Goal: Task Accomplishment & Management: Use online tool/utility

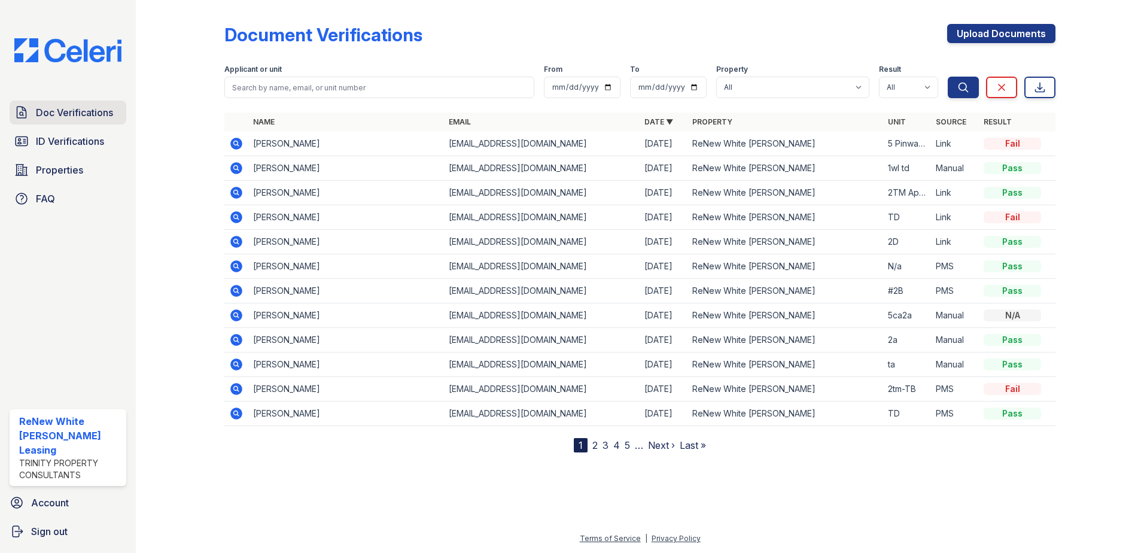
click at [51, 111] on span "Doc Verifications" at bounding box center [74, 112] width 77 height 14
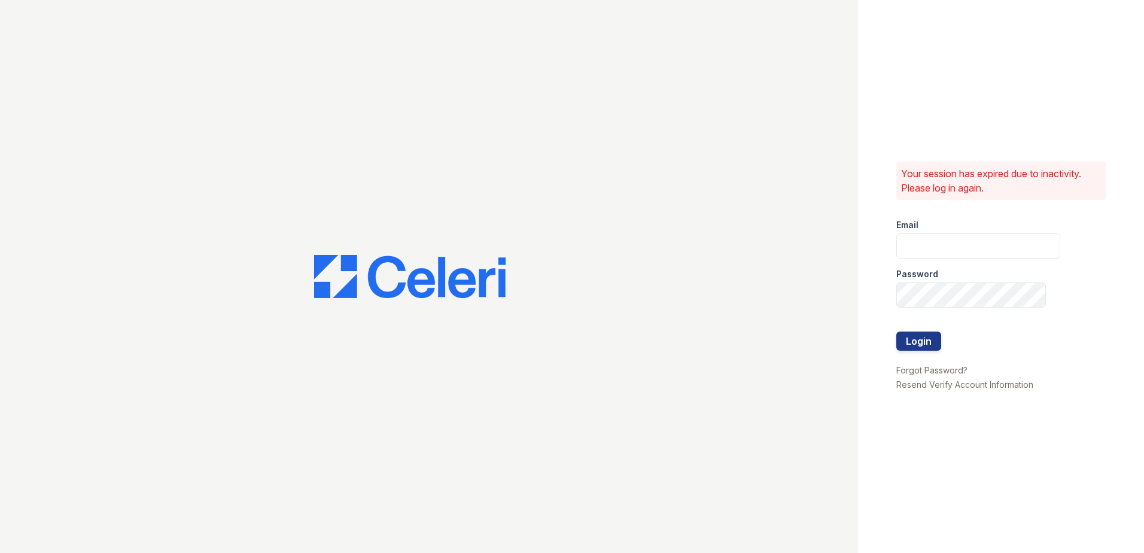
type input "[EMAIL_ADDRESS][DOMAIN_NAME]"
click at [924, 344] on button "Login" at bounding box center [919, 341] width 45 height 19
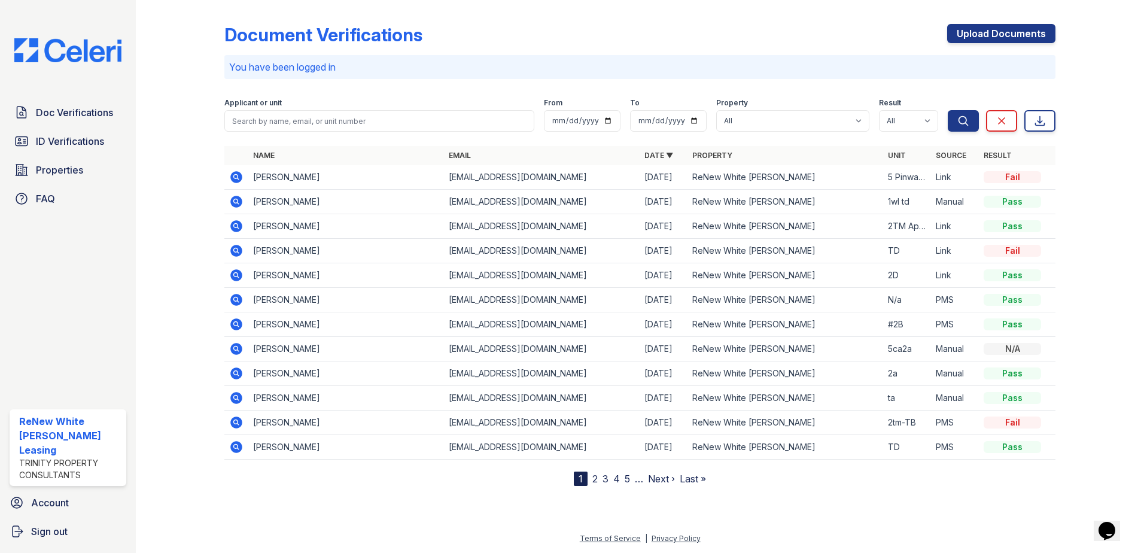
click at [234, 248] on icon at bounding box center [236, 251] width 12 height 12
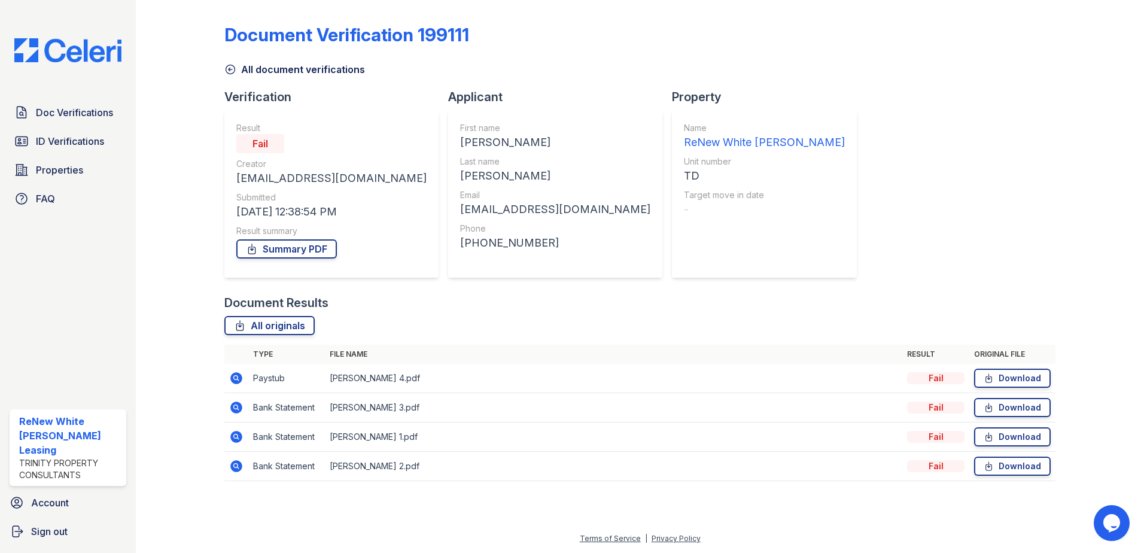
click at [238, 382] on icon at bounding box center [236, 378] width 12 height 12
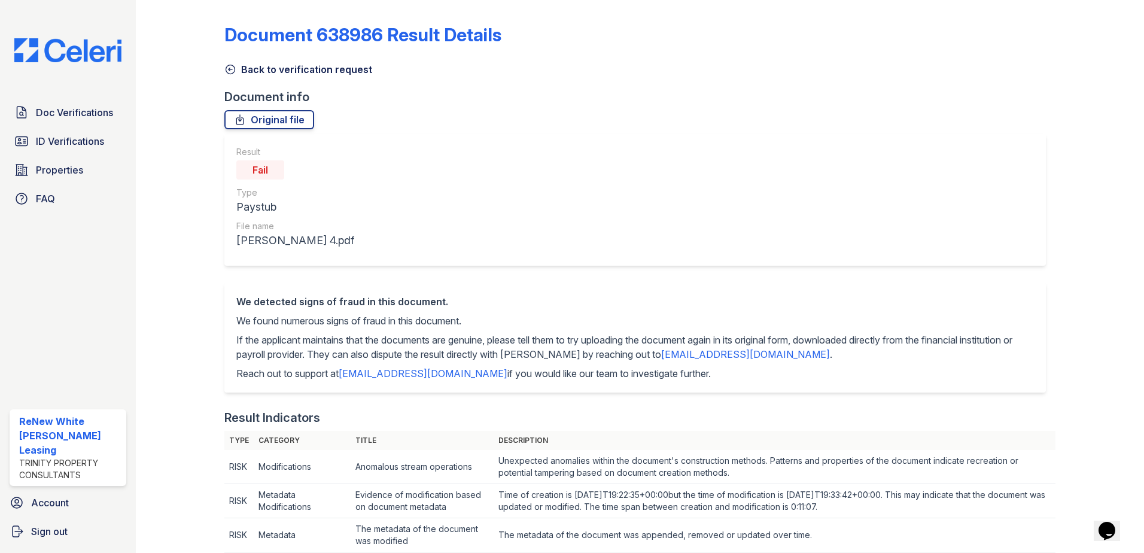
click at [226, 69] on icon at bounding box center [230, 69] width 12 height 12
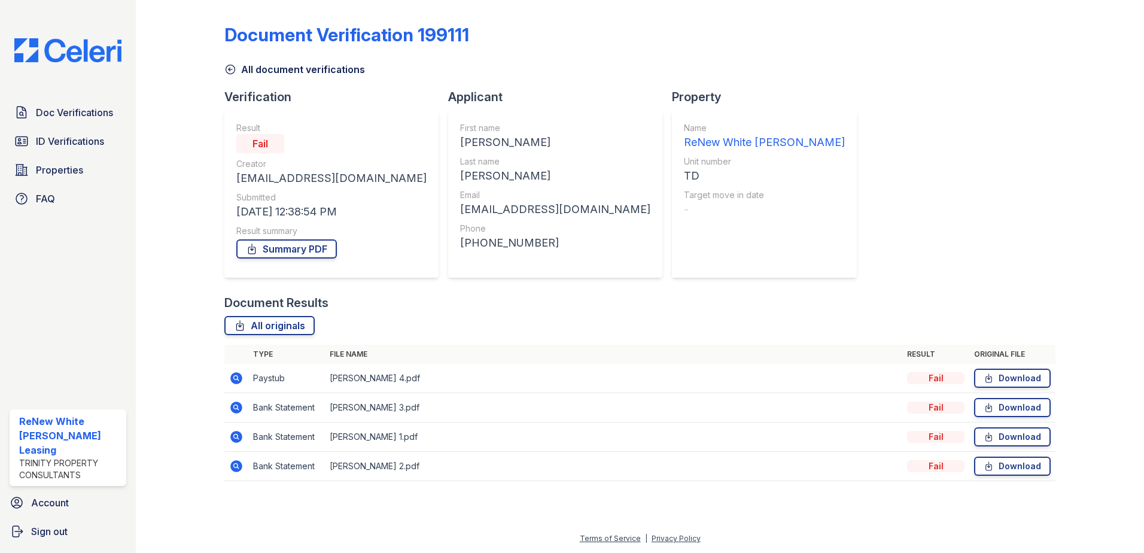
click at [231, 409] on icon at bounding box center [236, 408] width 12 height 12
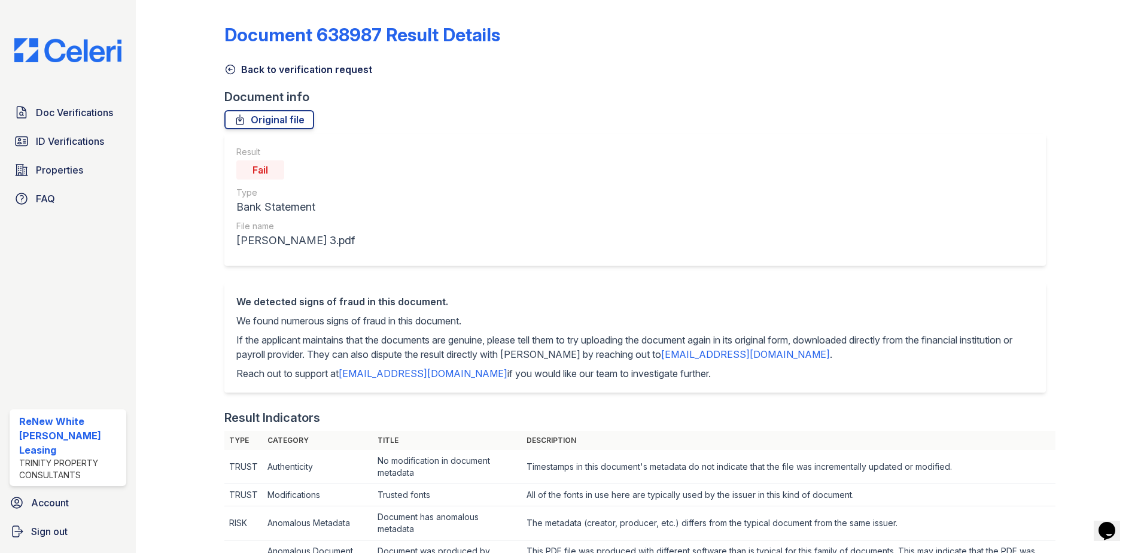
click at [232, 72] on icon at bounding box center [230, 69] width 12 height 12
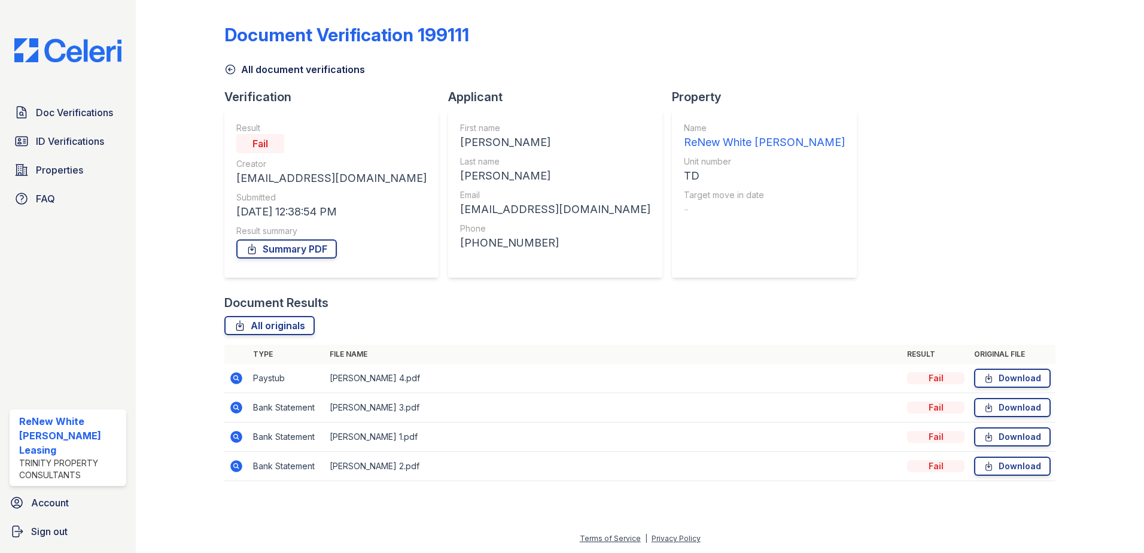
click at [236, 437] on icon at bounding box center [235, 436] width 3 height 3
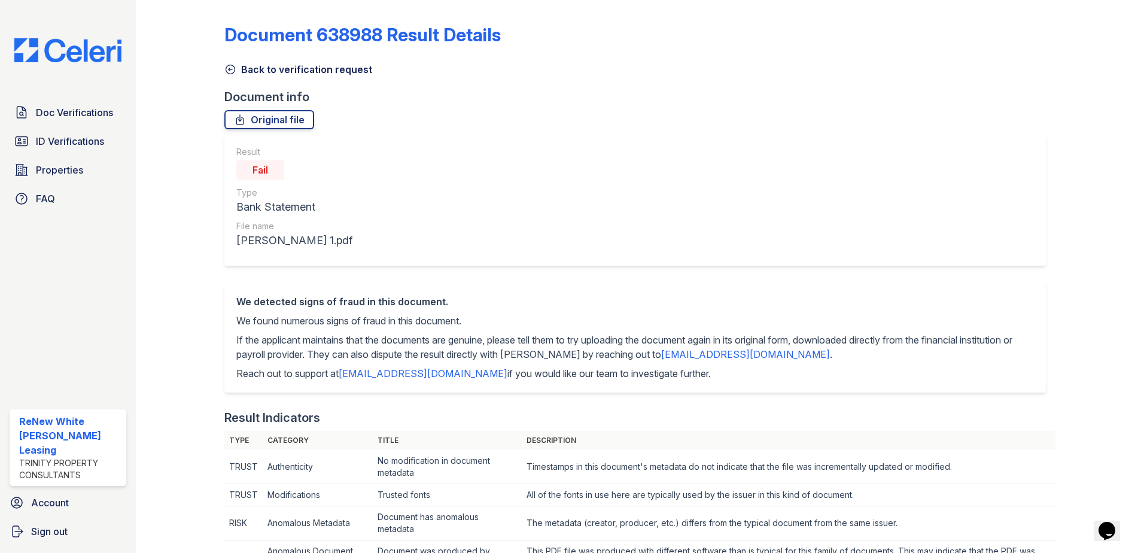
click at [227, 71] on icon at bounding box center [230, 69] width 12 height 12
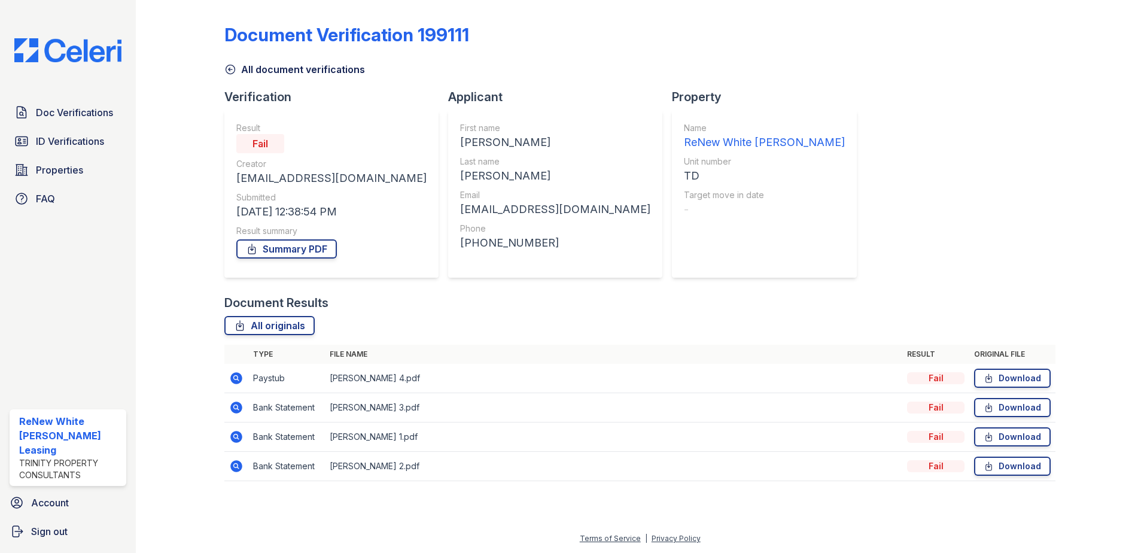
click at [235, 462] on icon at bounding box center [236, 466] width 12 height 12
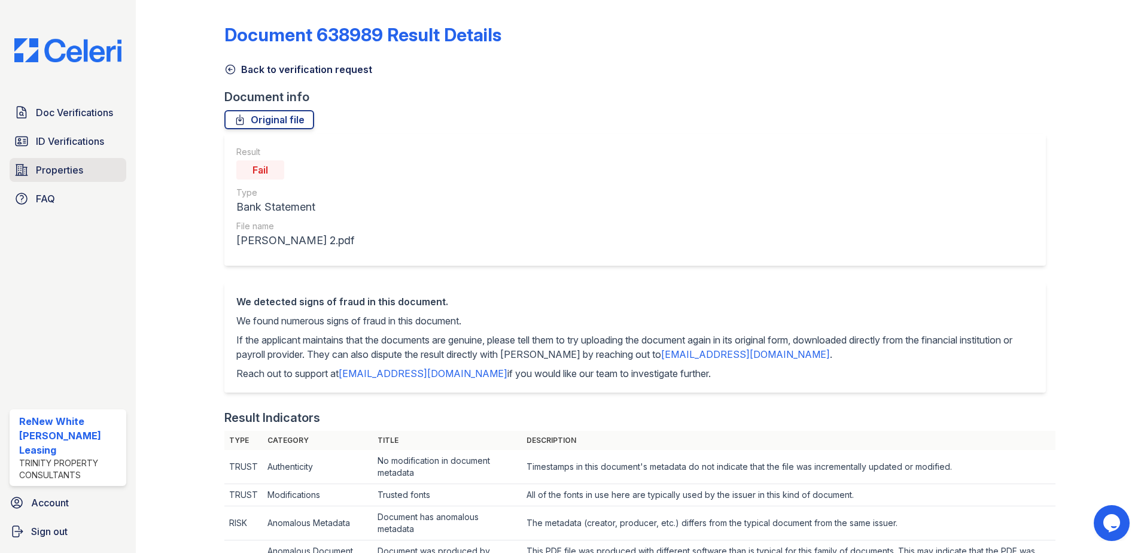
click at [51, 169] on span "Properties" at bounding box center [59, 170] width 47 height 14
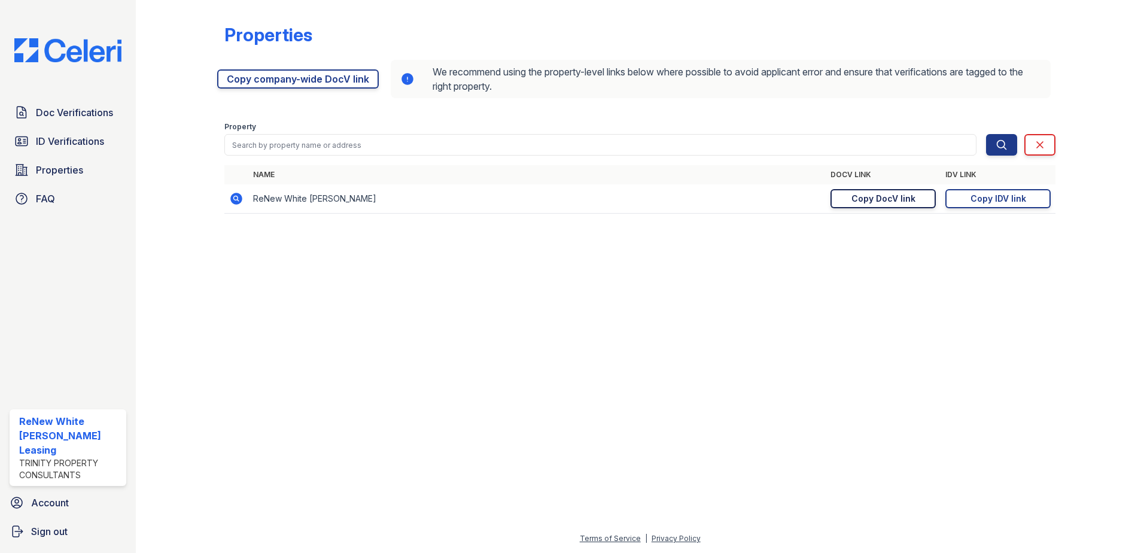
click at [908, 198] on div "Copy DocV link" at bounding box center [884, 199] width 64 height 12
click at [42, 104] on link "Doc Verifications" at bounding box center [68, 113] width 117 height 24
